Goal: Check status: Check status

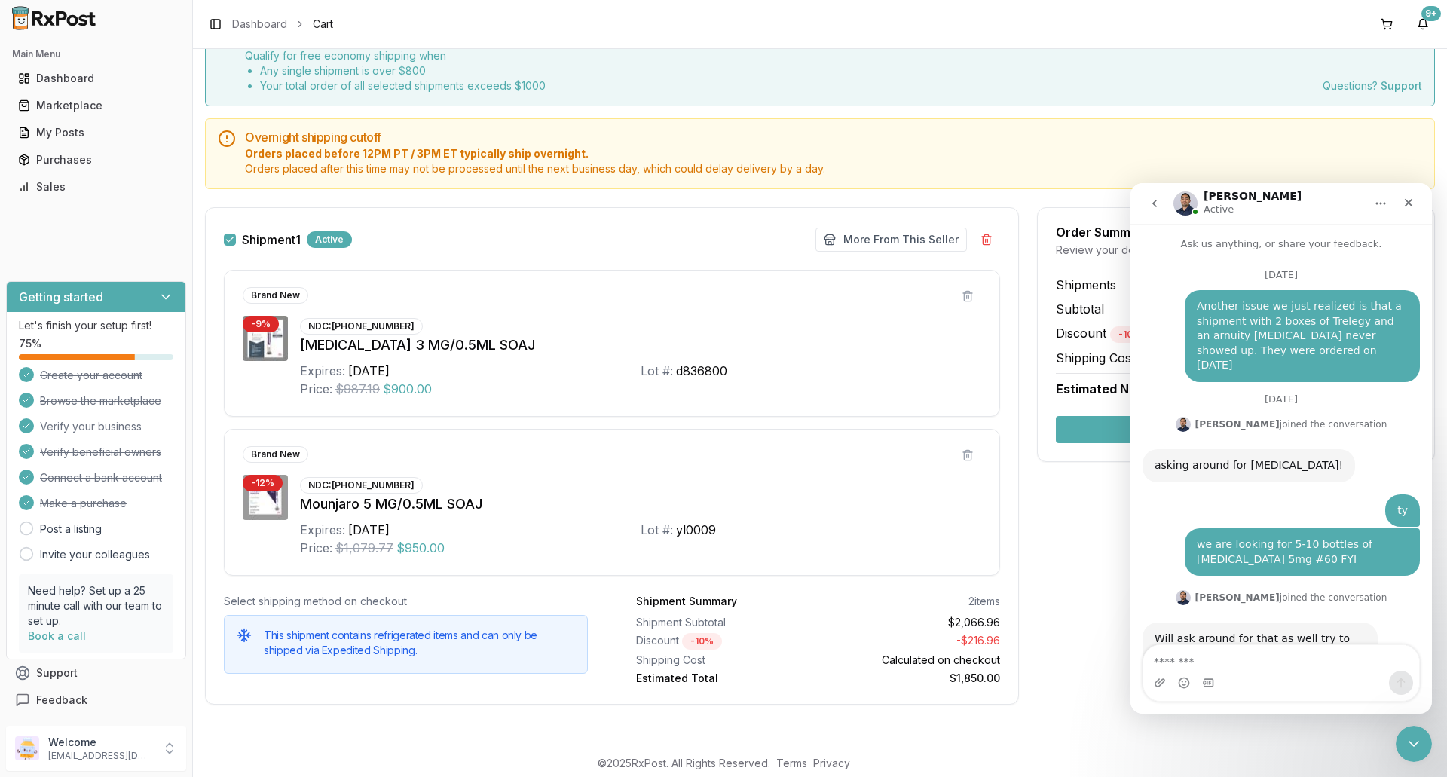
scroll to position [2, 0]
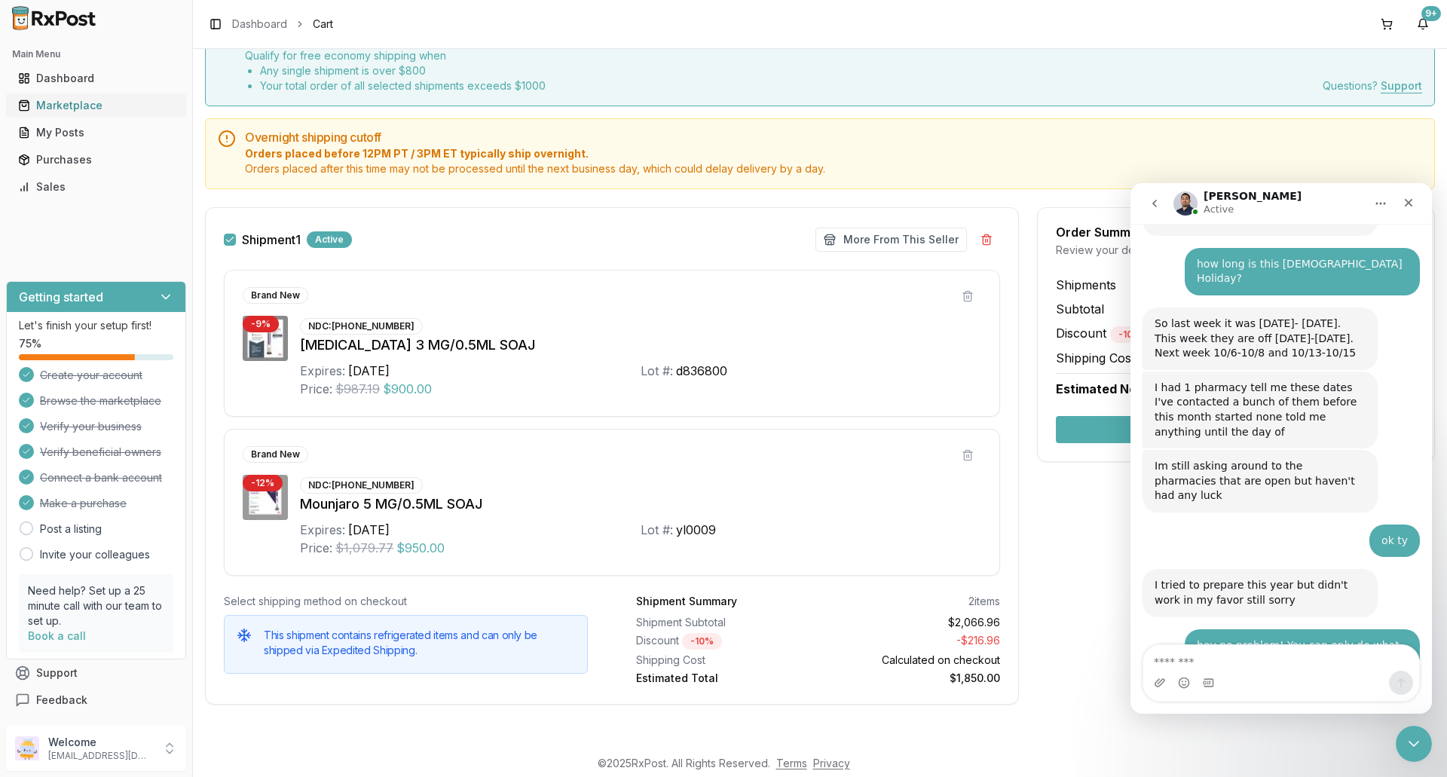
click at [60, 108] on div "Marketplace" at bounding box center [96, 105] width 156 height 15
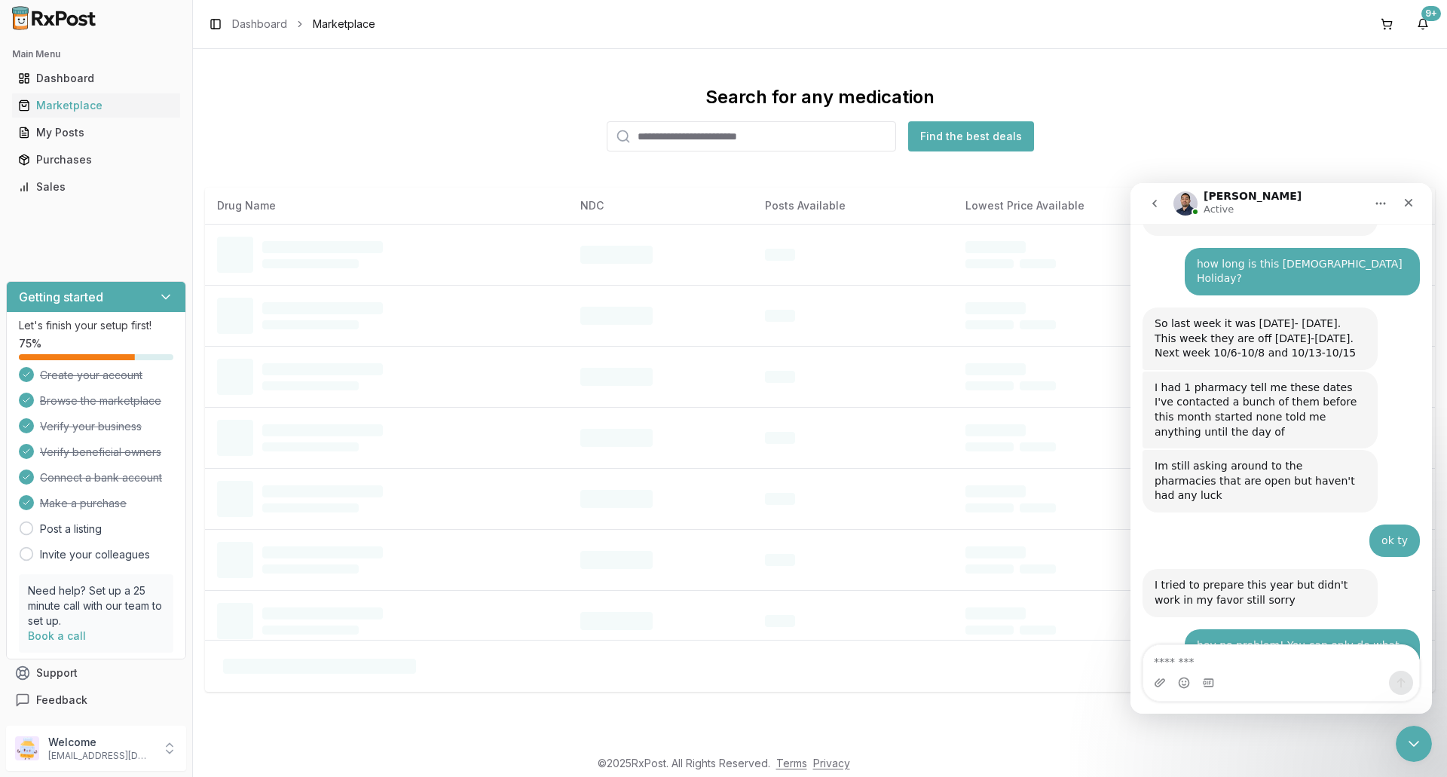
click at [769, 130] on input "search" at bounding box center [751, 136] width 289 height 30
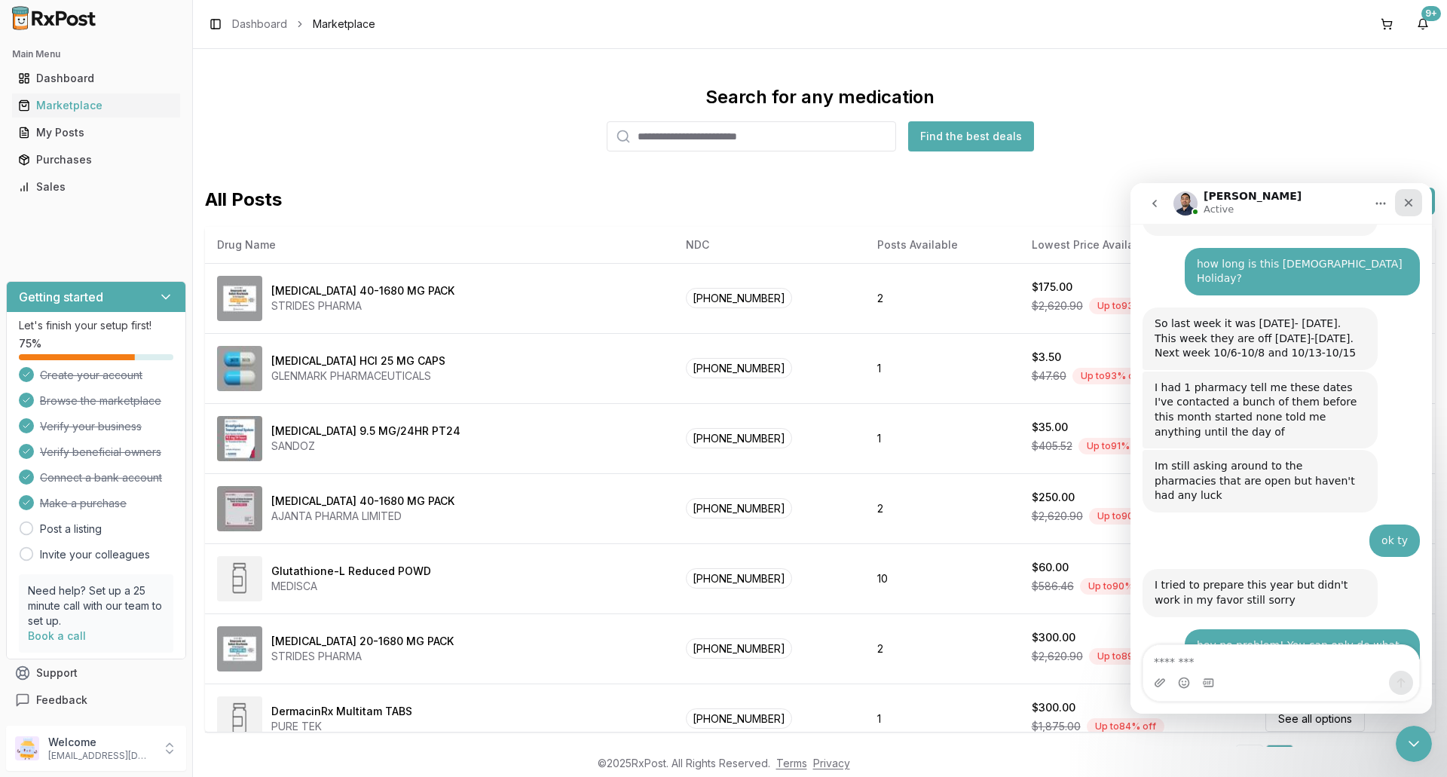
drag, startPoint x: 1406, startPoint y: 207, endPoint x: 2470, endPoint y: 381, distance: 1077.9
click at [1406, 207] on icon "Close" at bounding box center [1409, 203] width 8 height 8
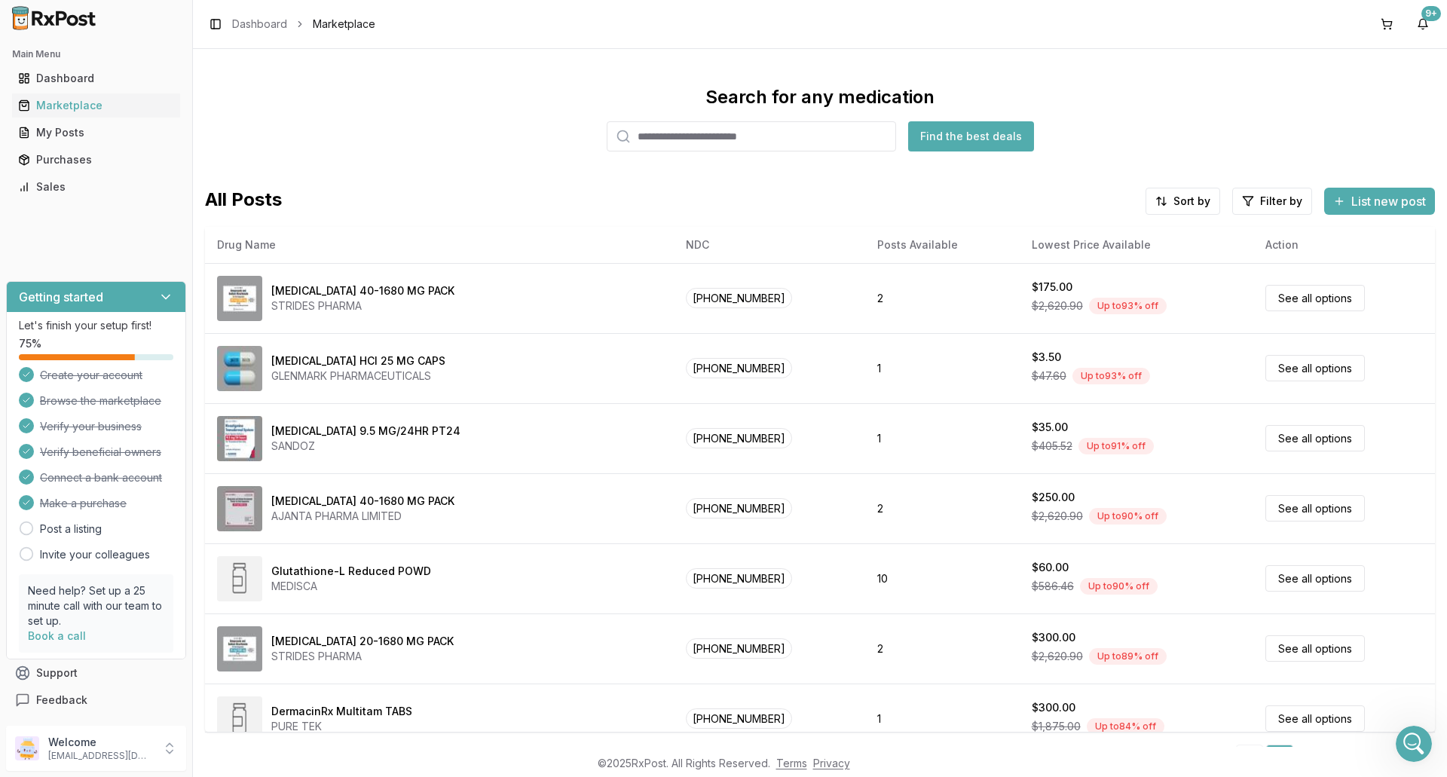
click at [659, 141] on input "search" at bounding box center [751, 136] width 289 height 30
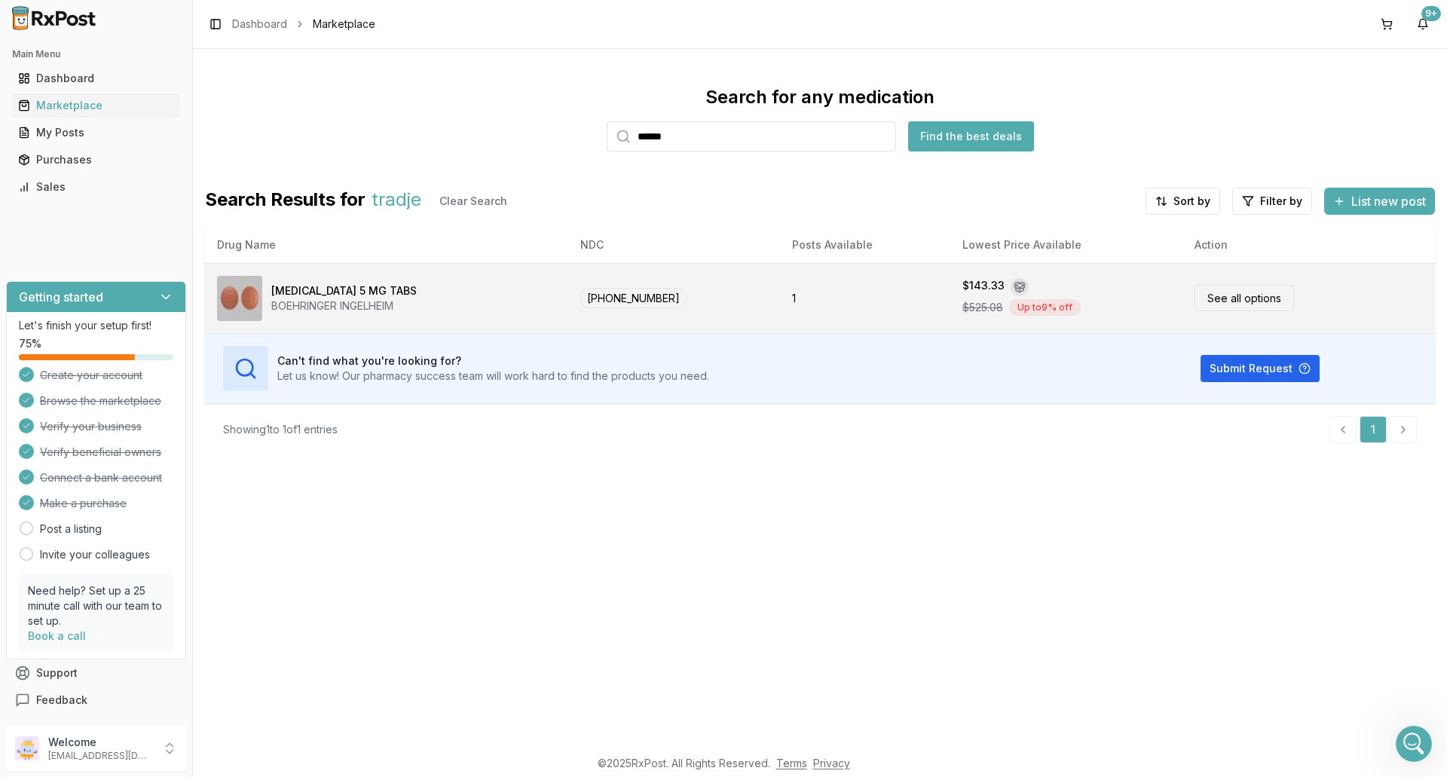
type input "******"
click at [446, 318] on div "[MEDICAL_DATA] 5 MG TABS BOEHRINGER INGELHEIM" at bounding box center [386, 298] width 339 height 45
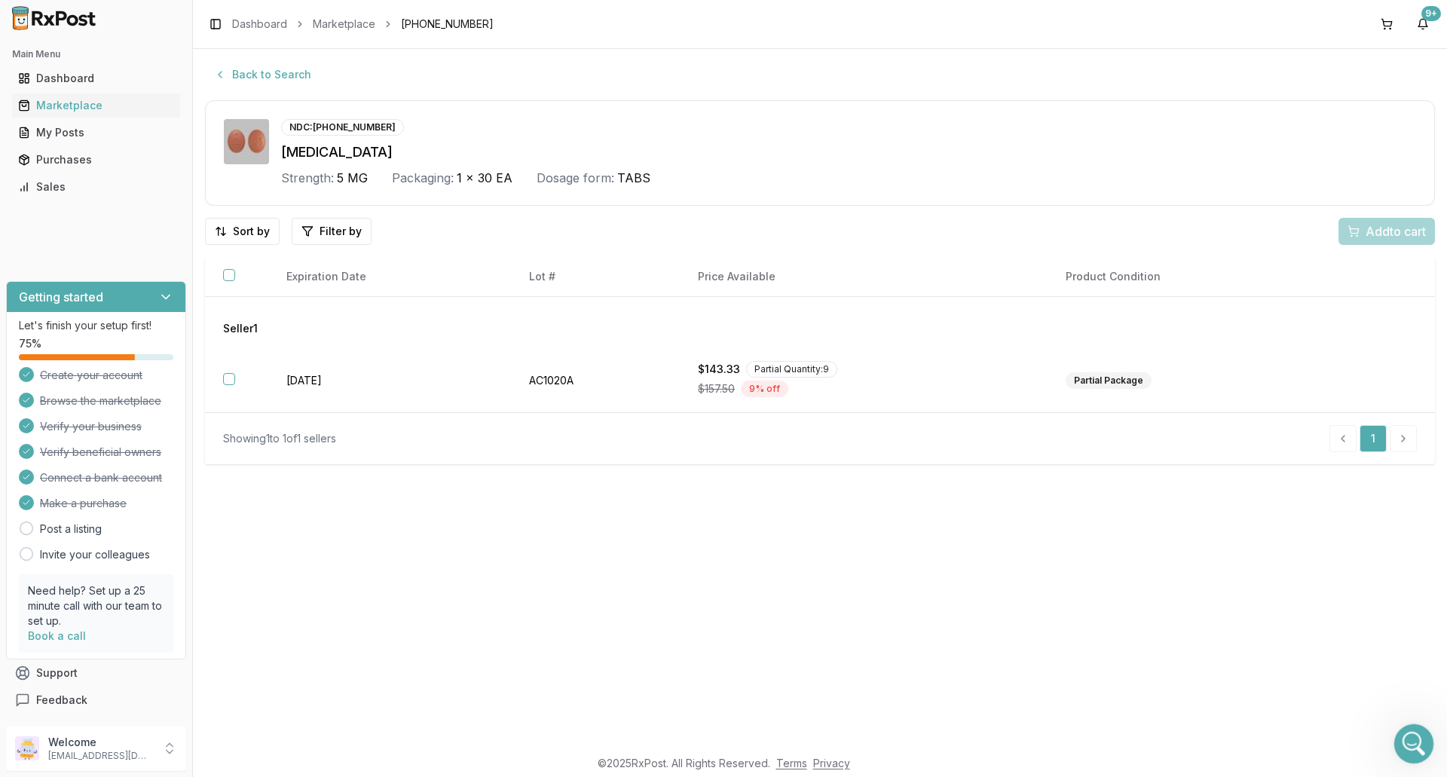
click at [1404, 738] on icon "Open Intercom Messenger" at bounding box center [1412, 742] width 25 height 25
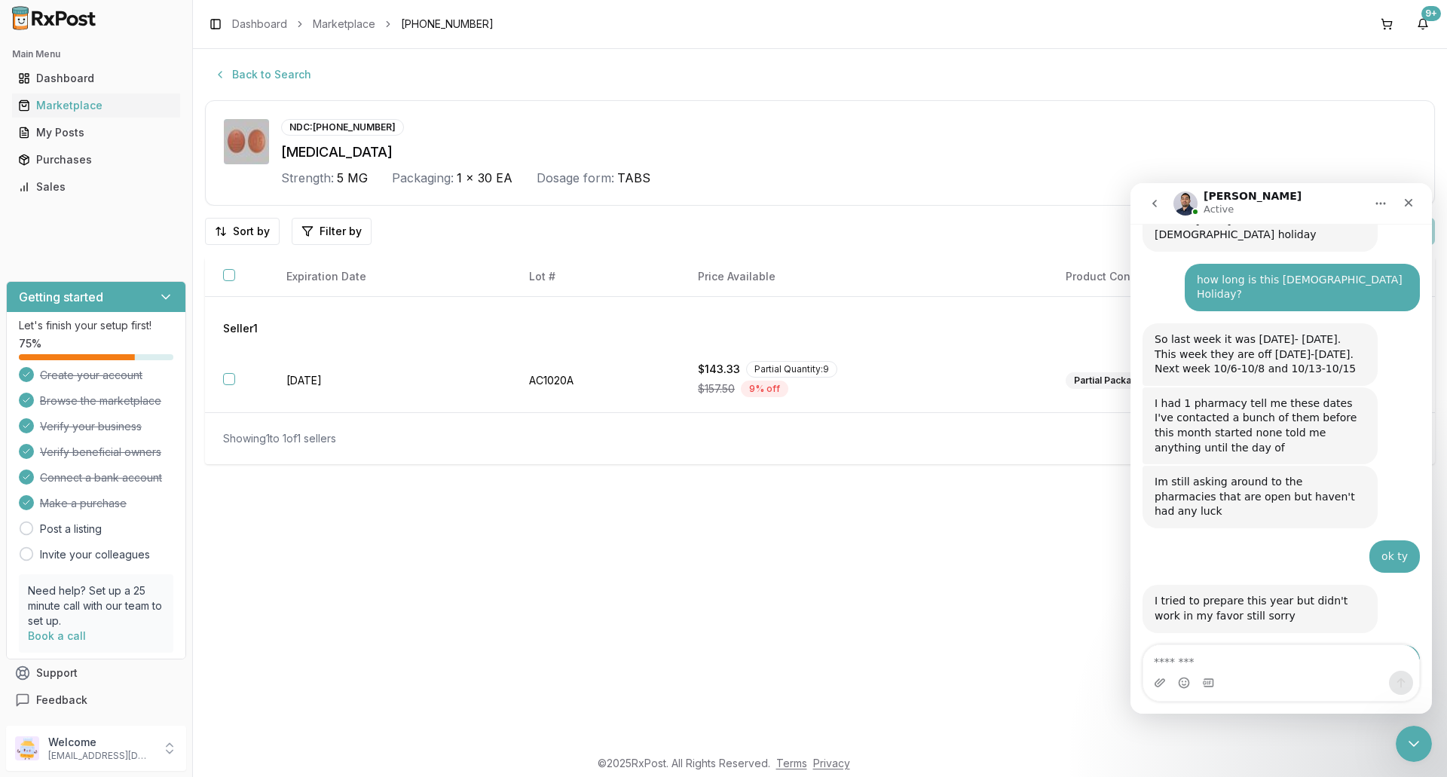
scroll to position [12050, 0]
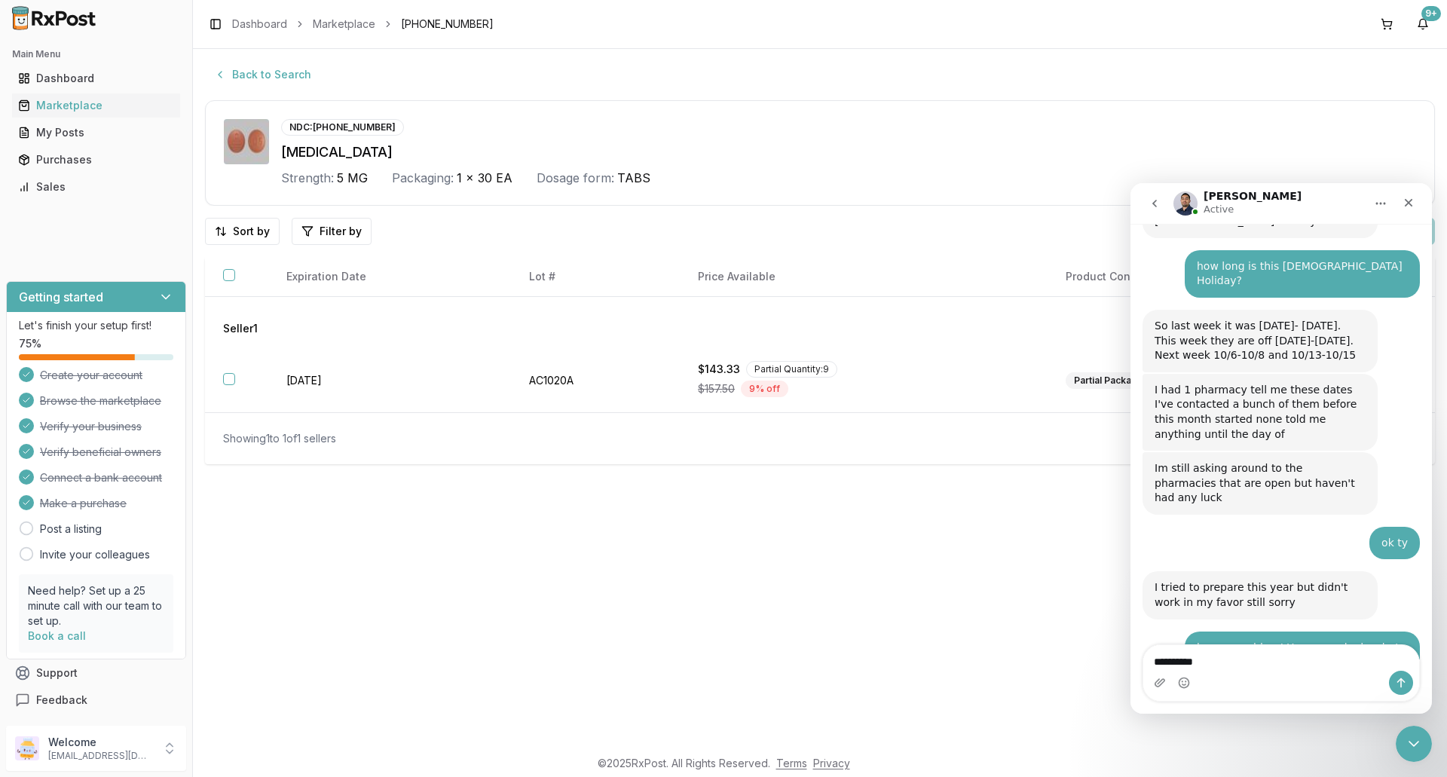
type textarea "**********"
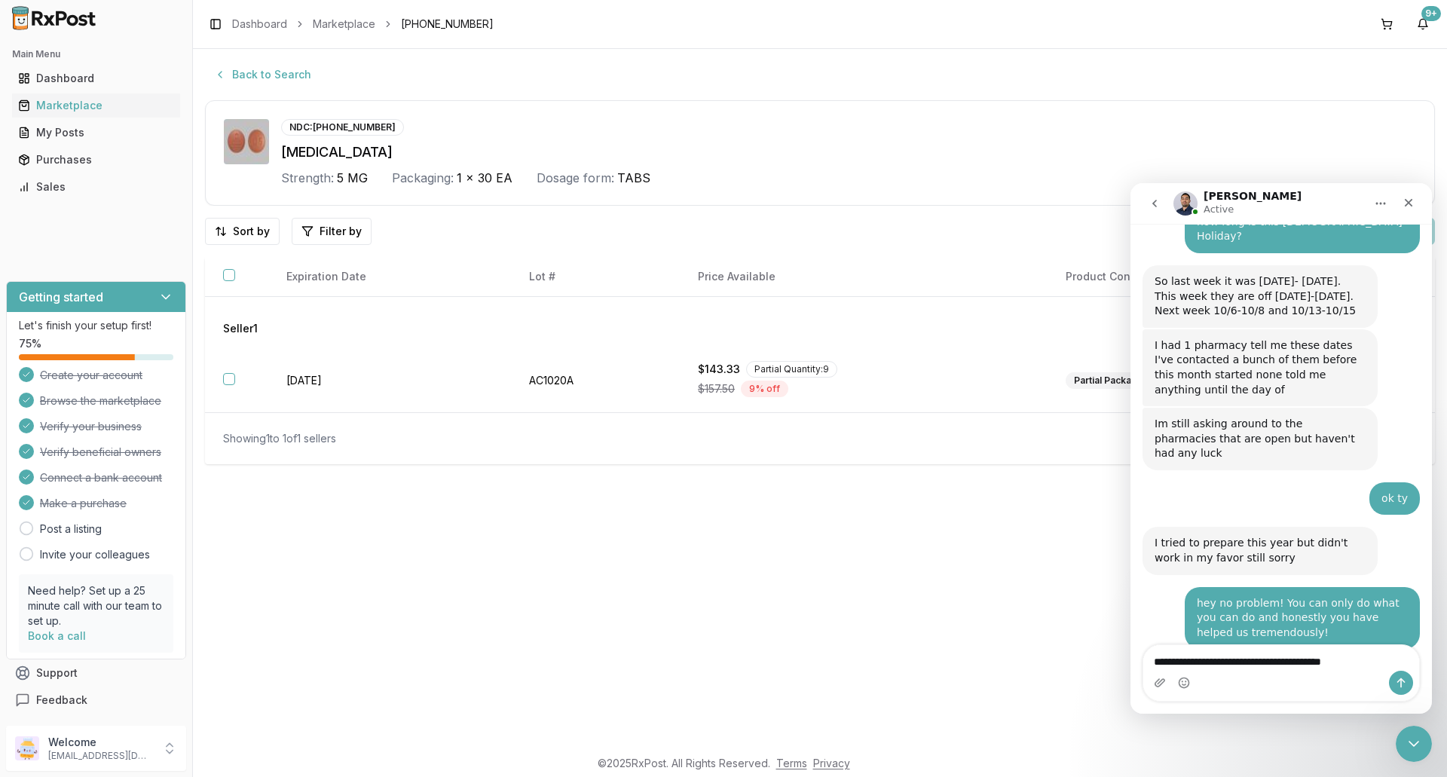
type textarea "**********"
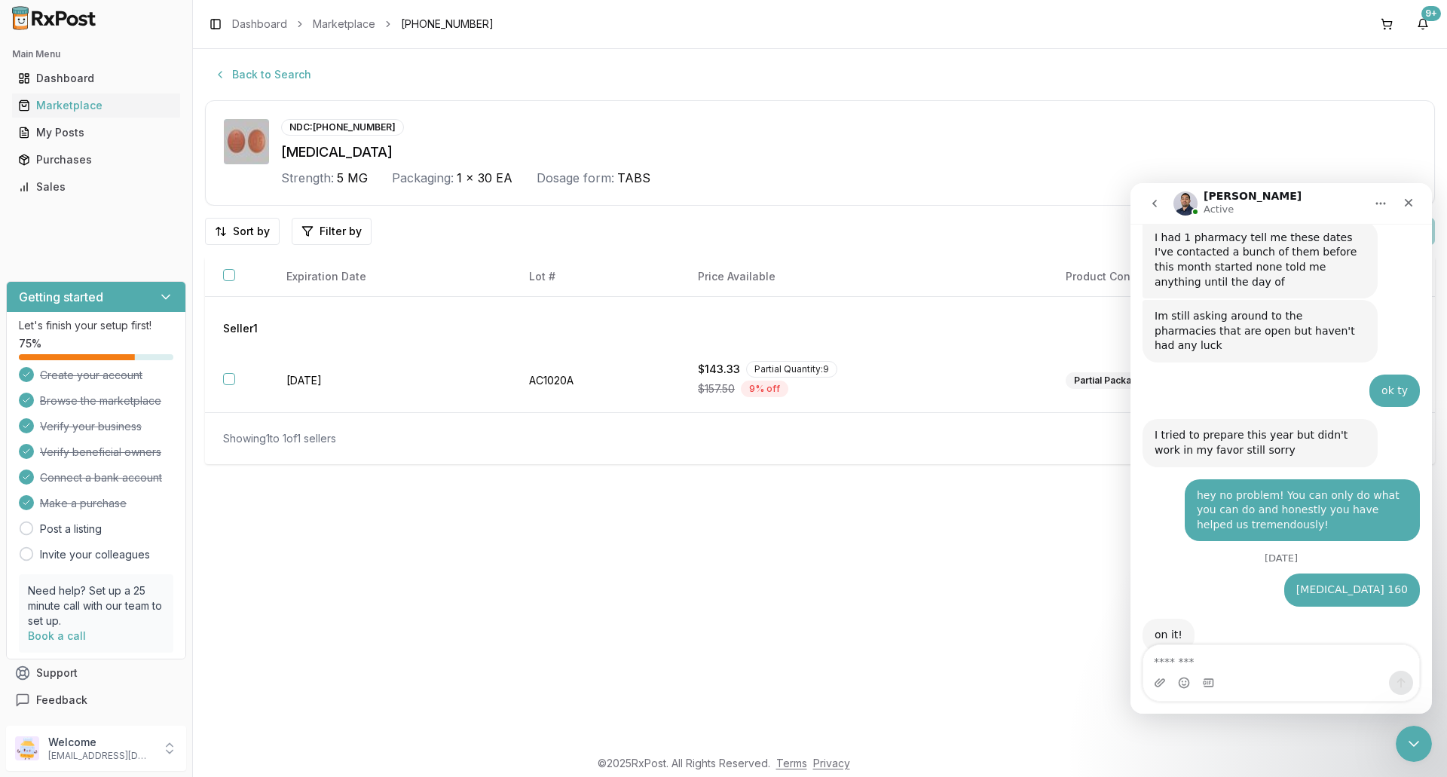
scroll to position [12204, 0]
click at [1202, 654] on textarea "Message…" at bounding box center [1282, 658] width 276 height 26
type textarea "**"
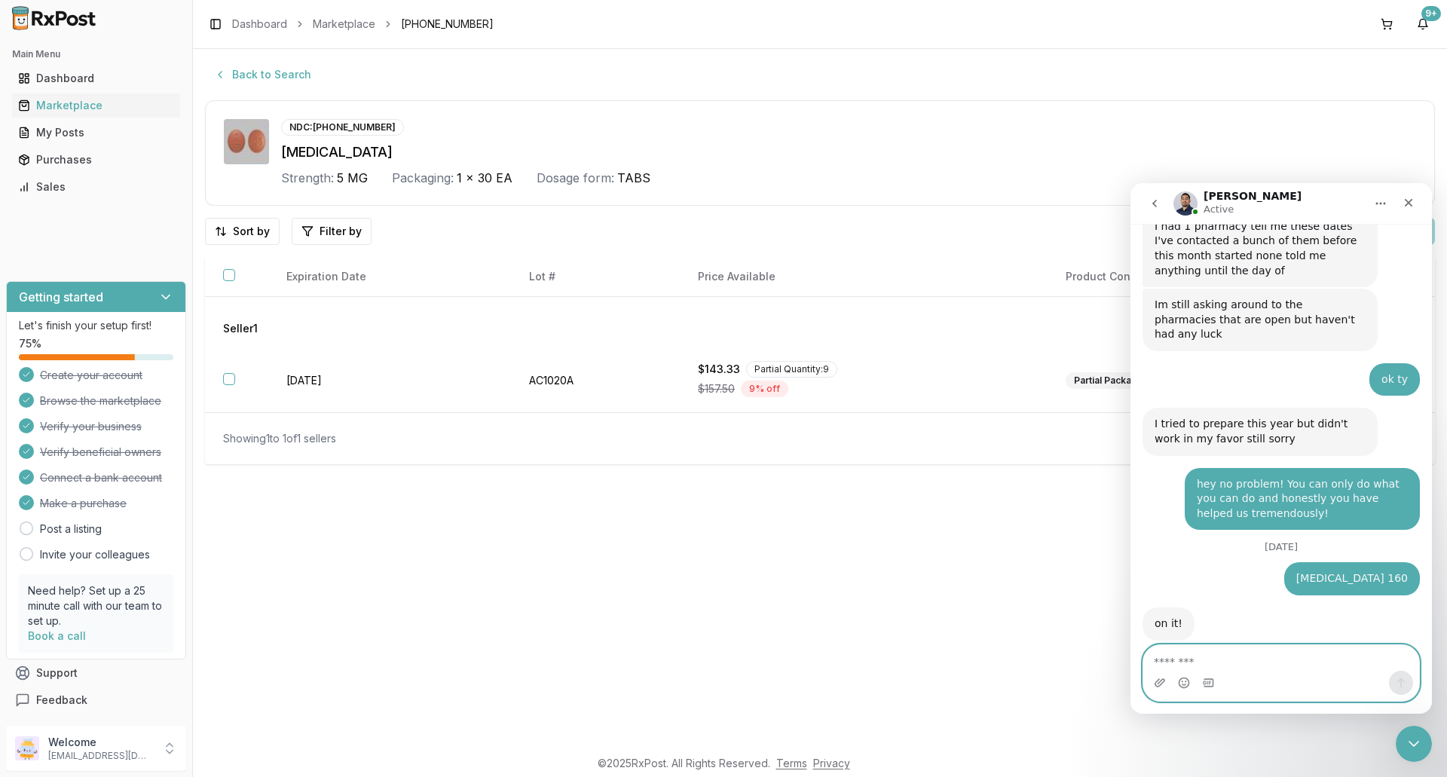
scroll to position [12283, 0]
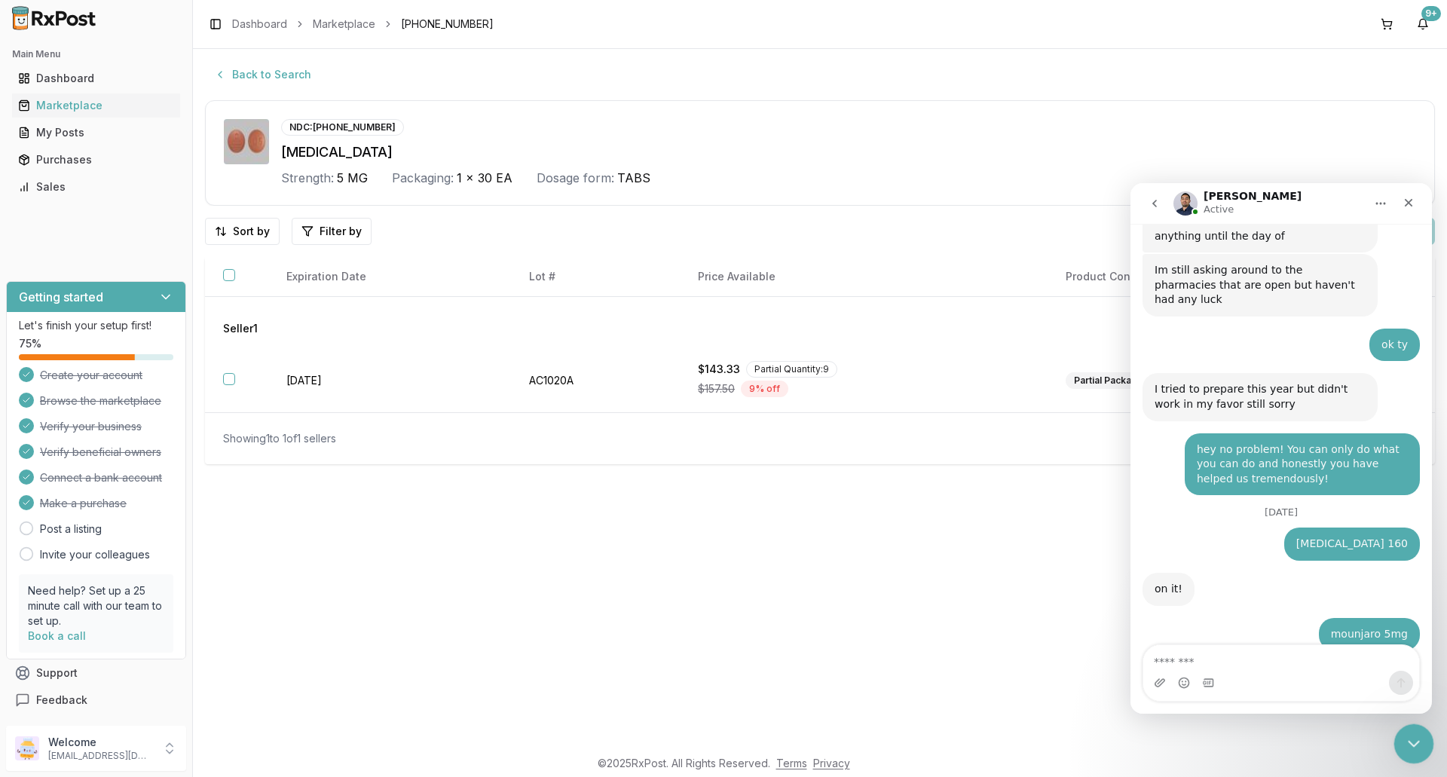
click at [1406, 739] on icon "Close Intercom Messenger" at bounding box center [1412, 742] width 18 height 18
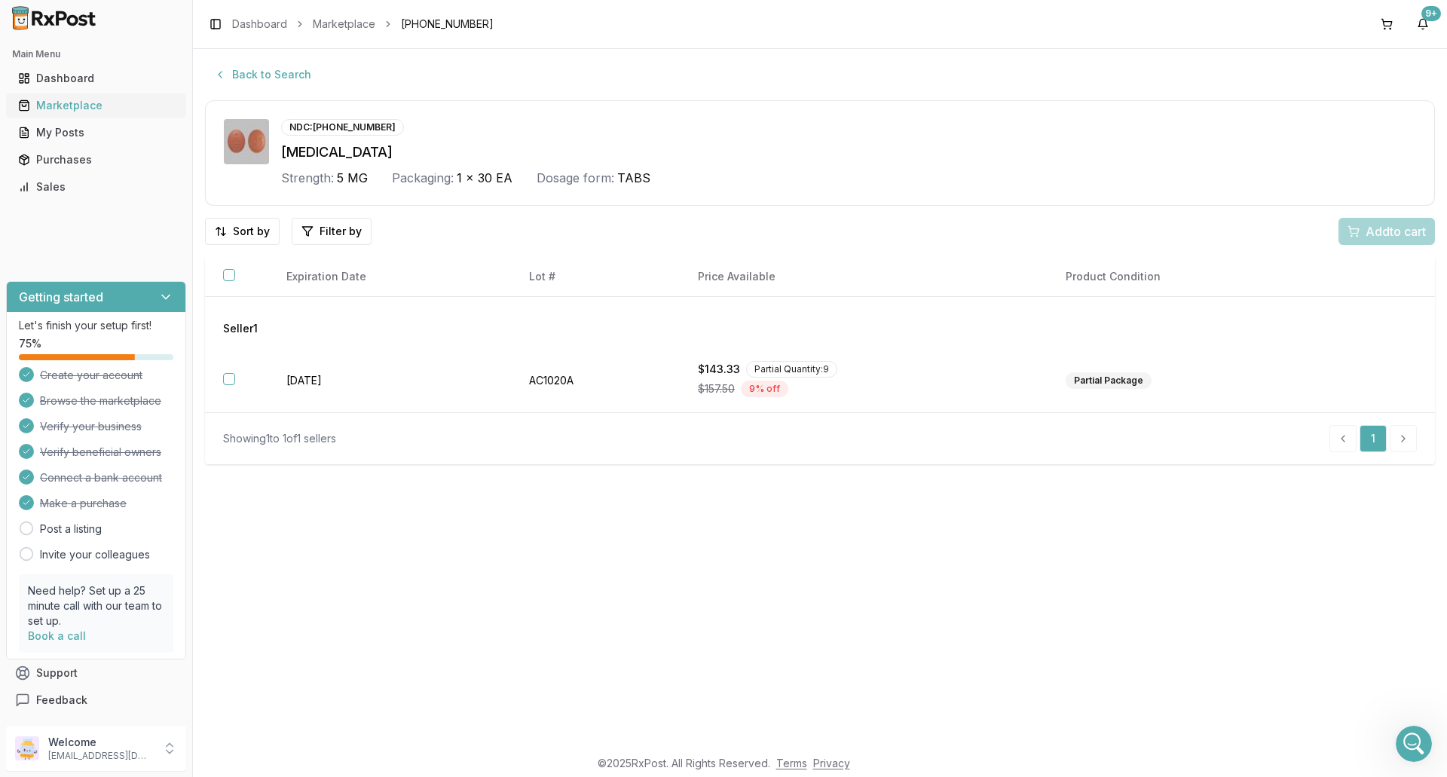
click at [76, 102] on div "Marketplace" at bounding box center [96, 105] width 156 height 15
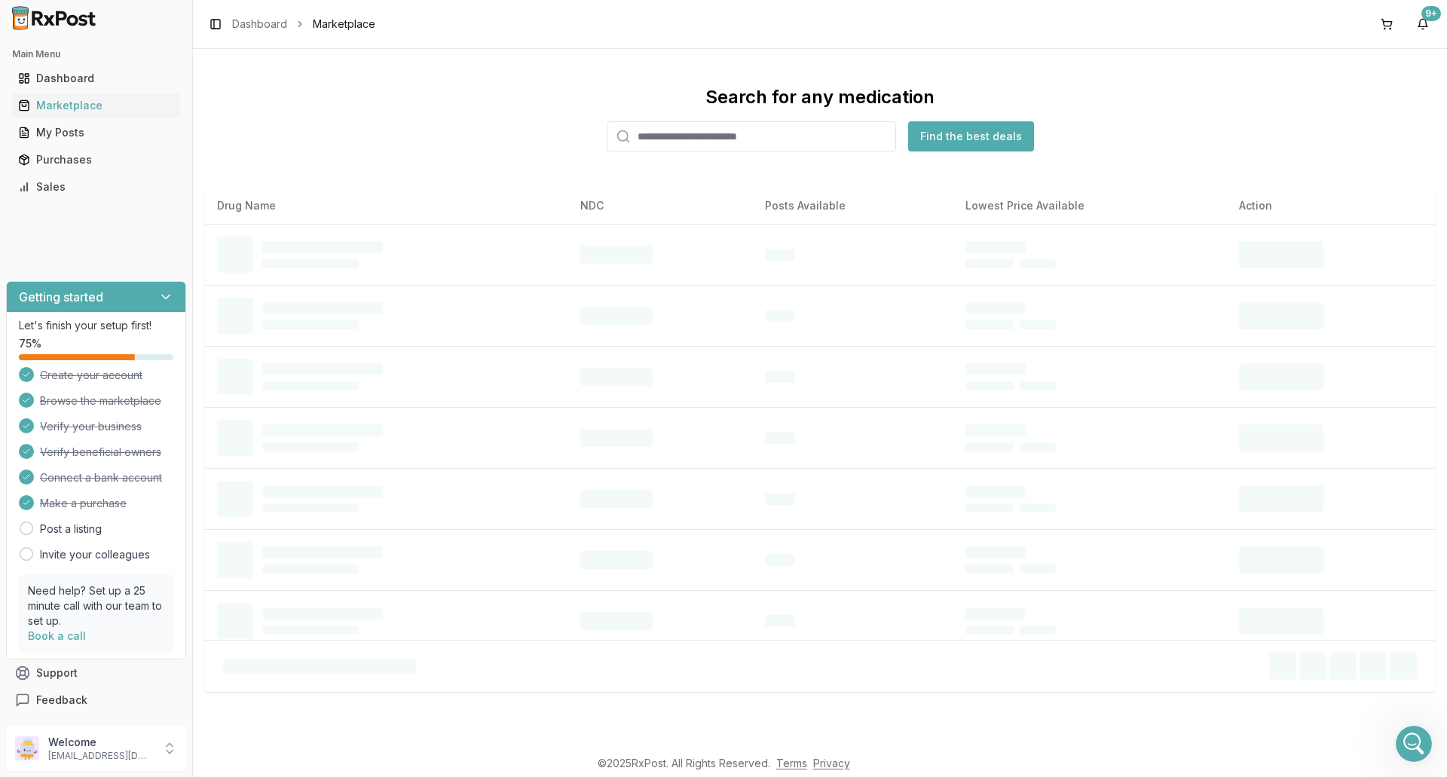
click at [721, 139] on input "search" at bounding box center [751, 136] width 289 height 30
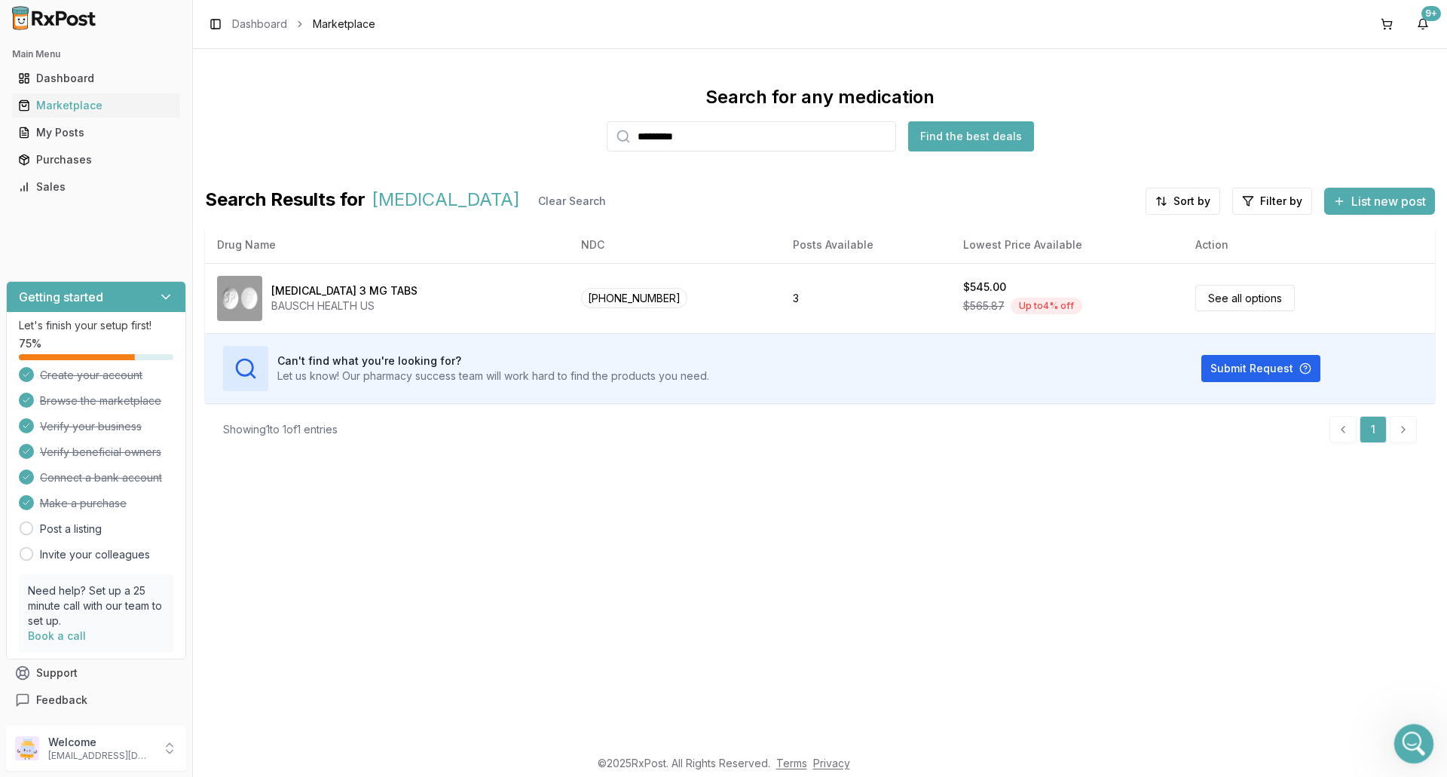
type input "*********"
click at [1401, 735] on div "Open Intercom Messenger" at bounding box center [1412, 742] width 50 height 50
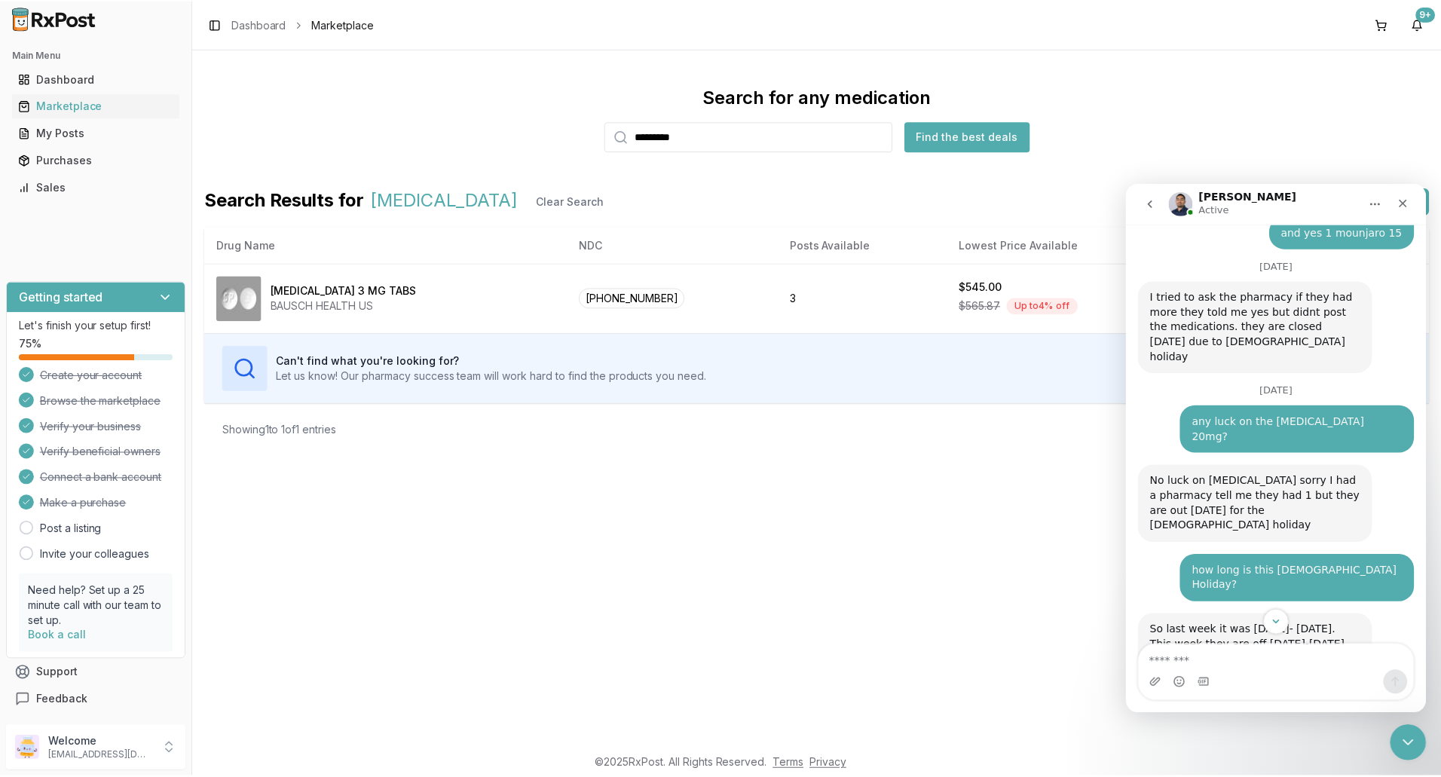
scroll to position [11755, 0]
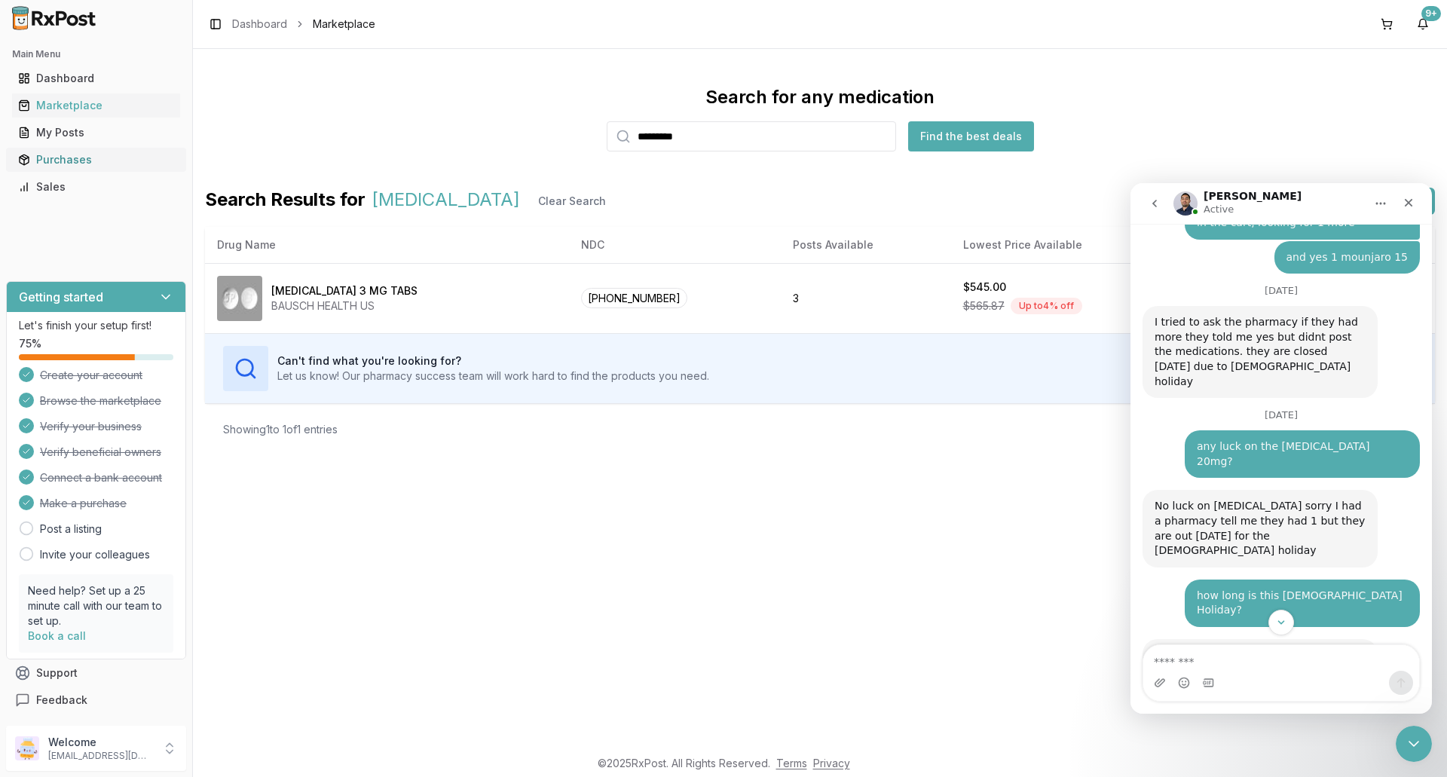
click at [53, 158] on div "Purchases" at bounding box center [96, 159] width 156 height 15
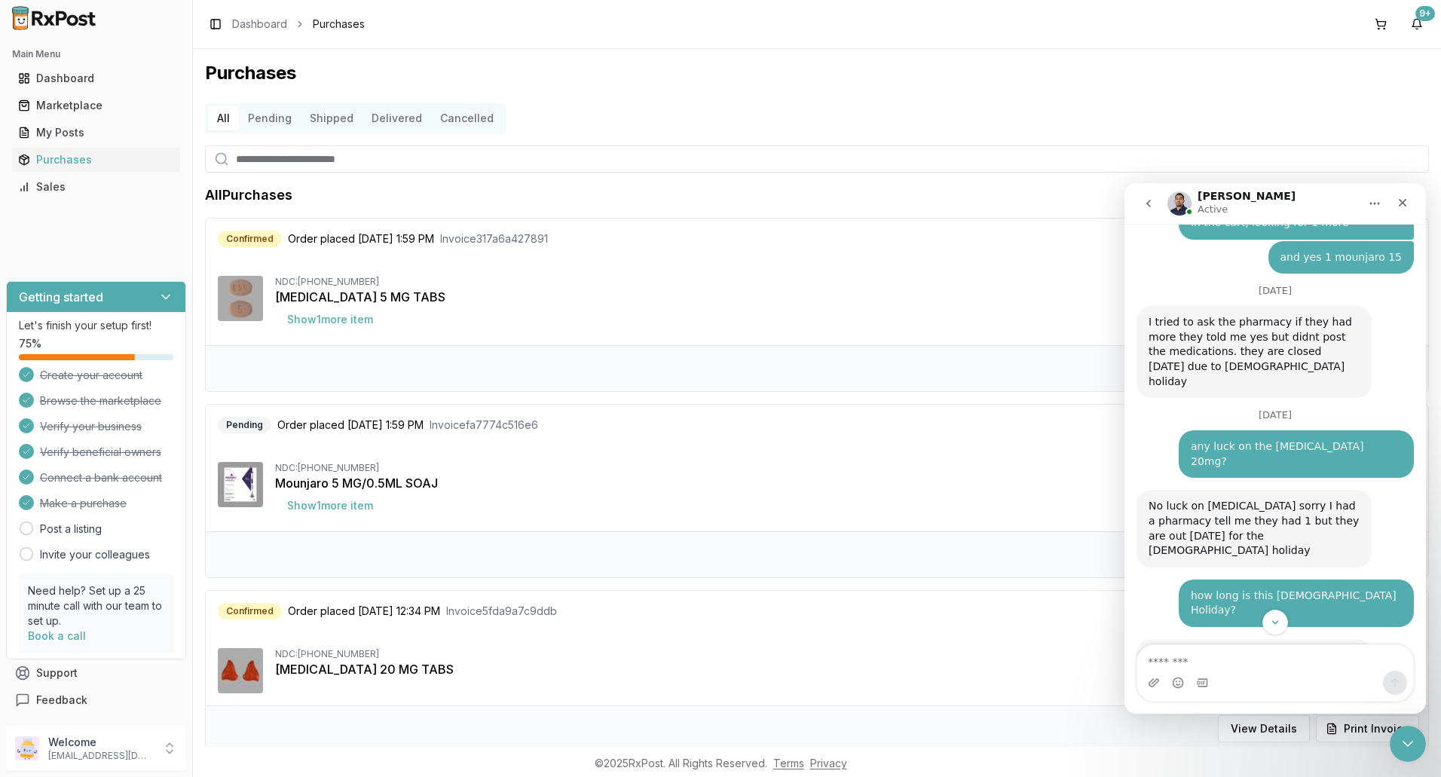
click at [1302, 51] on div "Purchases All Pending Shipped Delivered Cancelled All Purchases Confirmed Order…" at bounding box center [817, 398] width 1248 height 698
click at [1398, 202] on icon "Close" at bounding box center [1403, 203] width 12 height 12
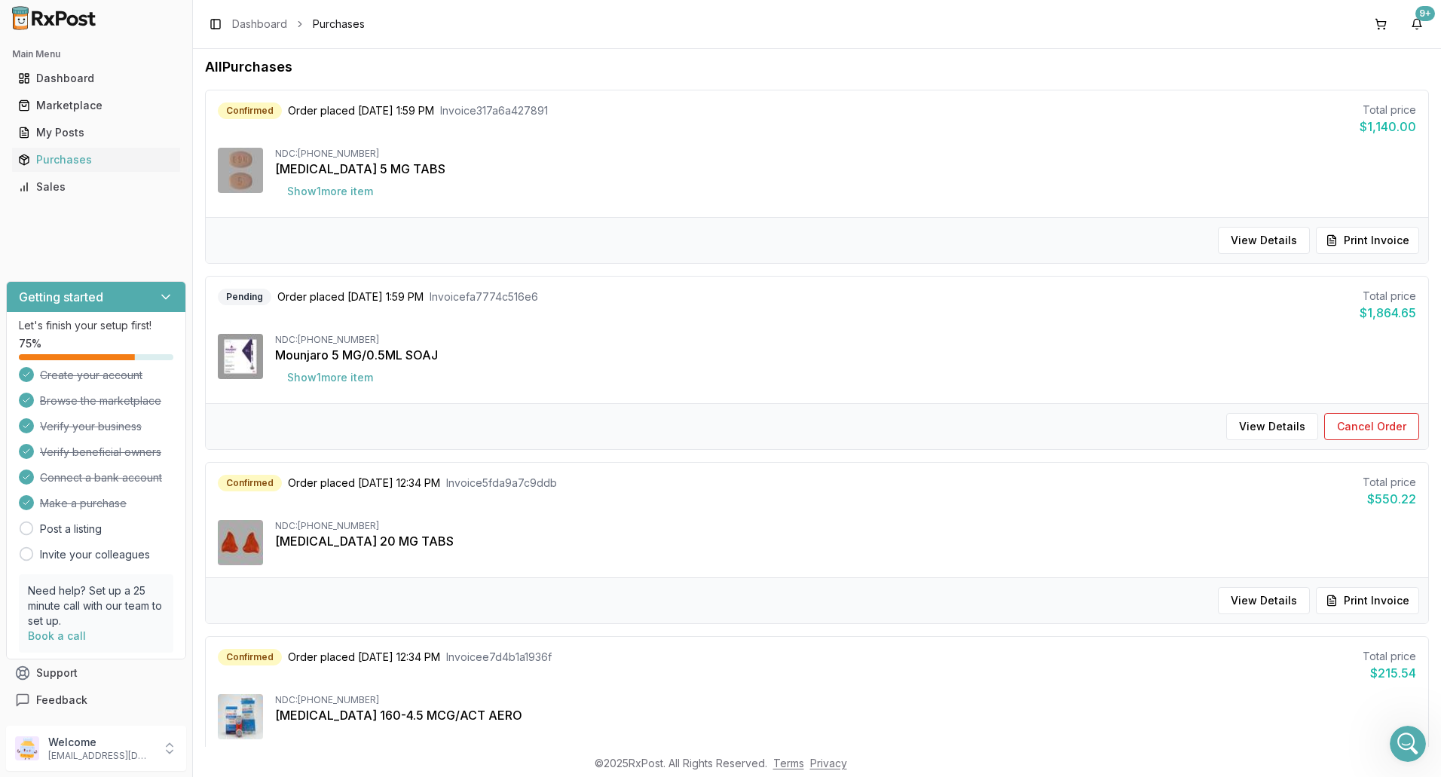
scroll to position [226, 0]
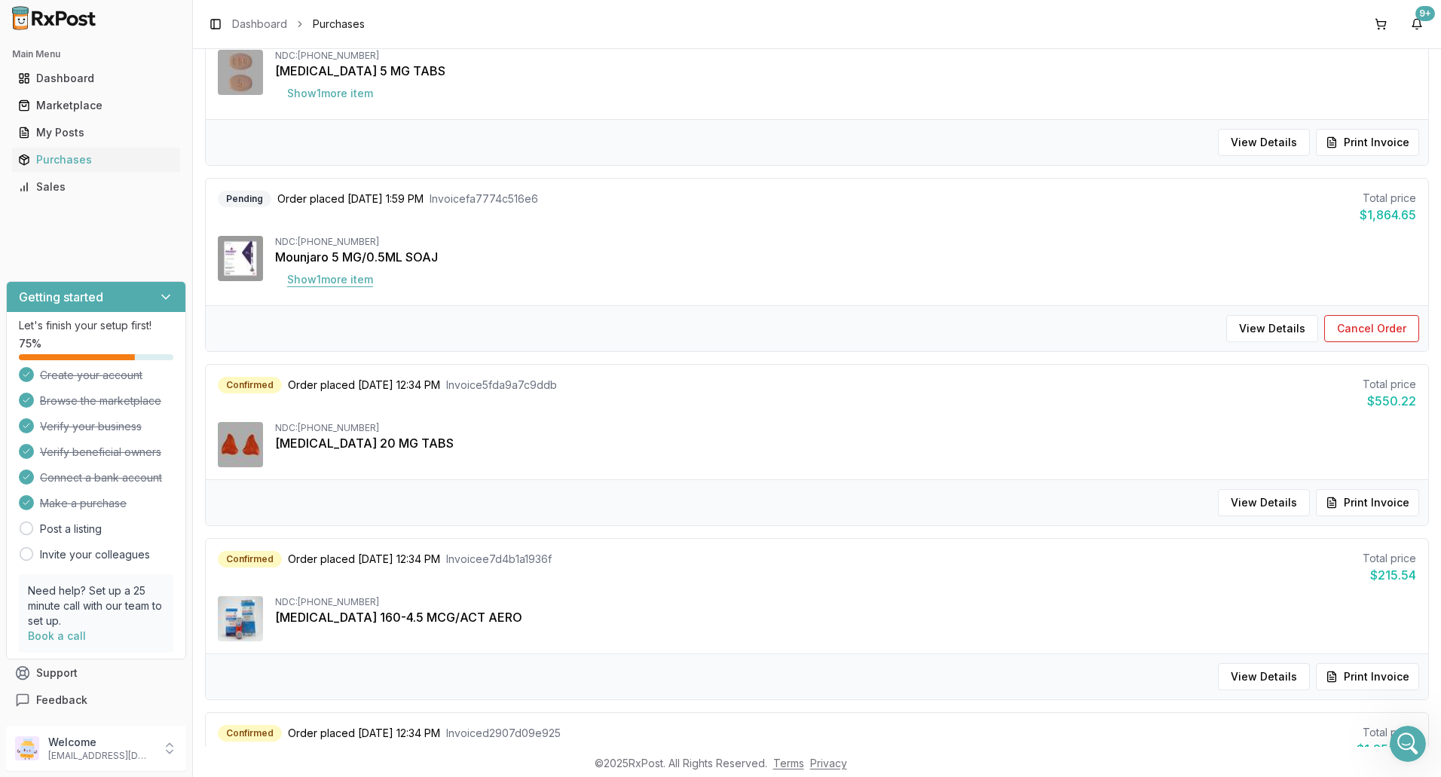
click at [331, 279] on button "Show 1 more item" at bounding box center [330, 279] width 110 height 27
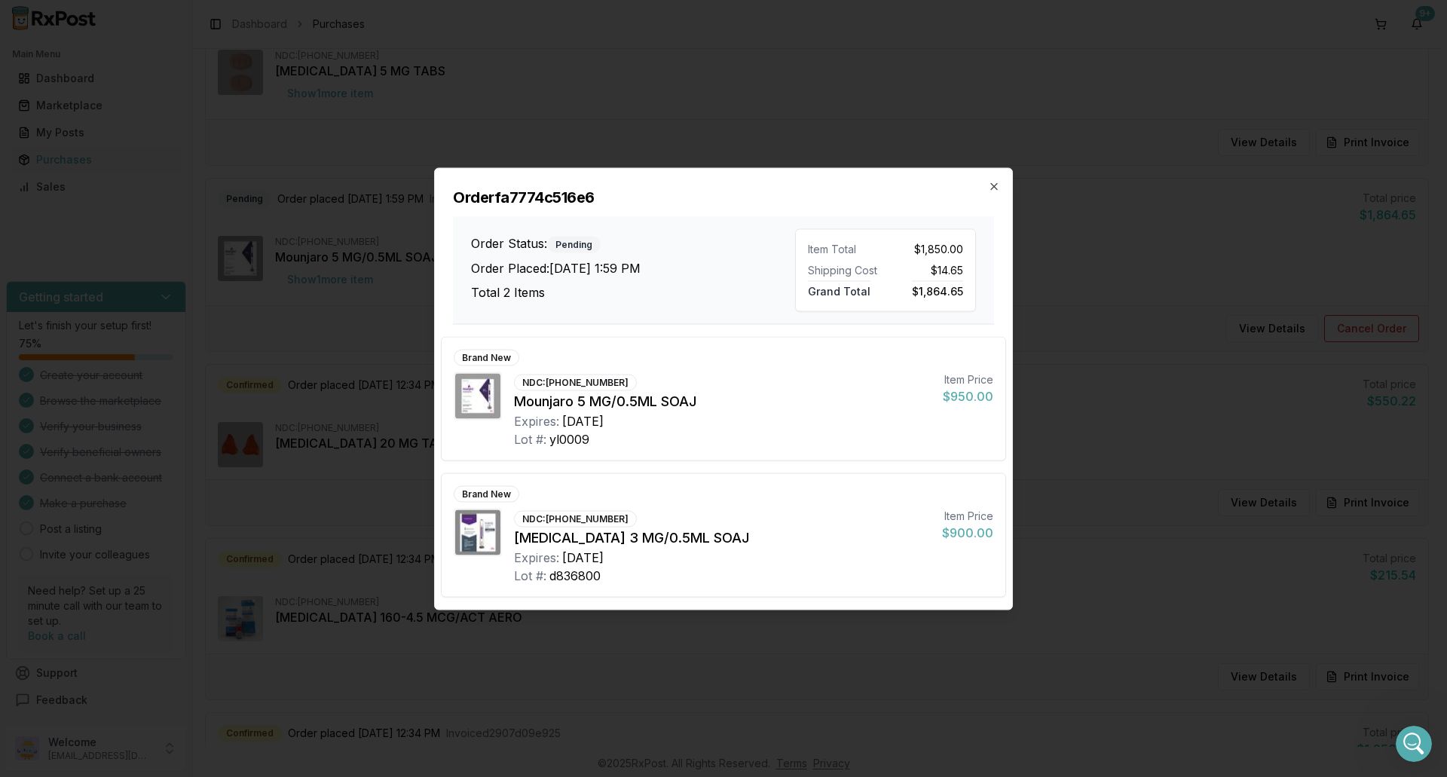
click at [1001, 182] on div "Order fa7774c516e6 Order Status: Pending Order Placed: [DATE] 1:59 PM Total 2 I…" at bounding box center [723, 246] width 577 height 156
click at [997, 185] on icon "button" at bounding box center [994, 186] width 12 height 12
